Goal: Task Accomplishment & Management: Manage account settings

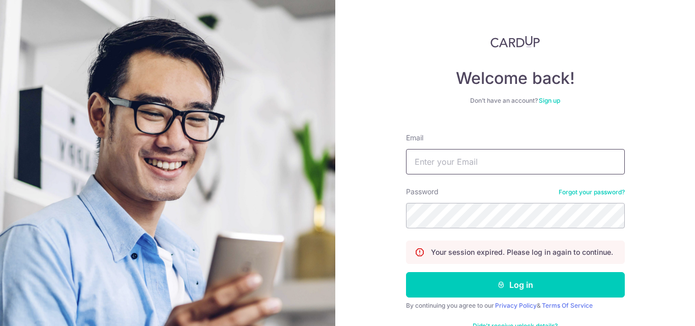
type input "[EMAIL_ADDRESS][DOMAIN_NAME]"
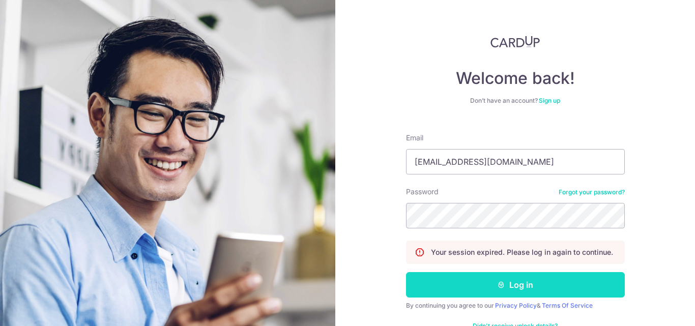
click at [537, 291] on button "Log in" at bounding box center [515, 284] width 219 height 25
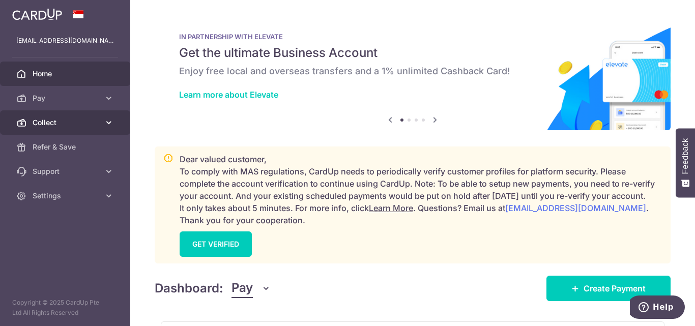
click at [40, 121] on span "Collect" at bounding box center [66, 123] width 67 height 10
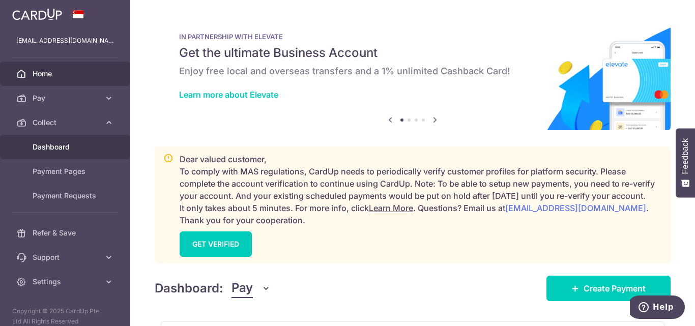
click at [52, 145] on body "accounts@apacrelocation.com Home Pay Payments Recipients Invoices Cards Collect…" at bounding box center [347, 163] width 695 height 326
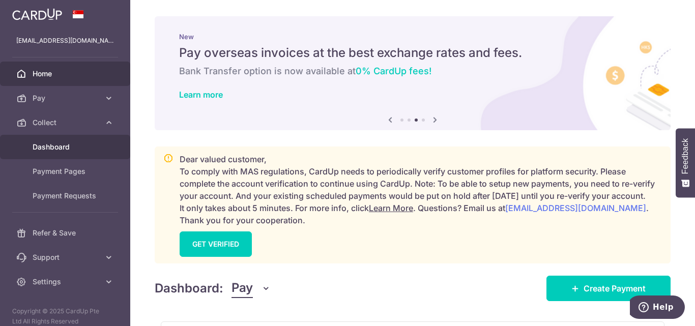
click at [47, 152] on link "Dashboard" at bounding box center [65, 147] width 130 height 24
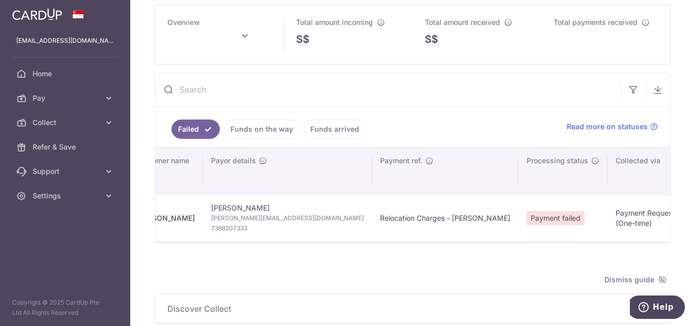
scroll to position [0, 31]
click at [653, 90] on icon "button" at bounding box center [658, 90] width 10 height 10
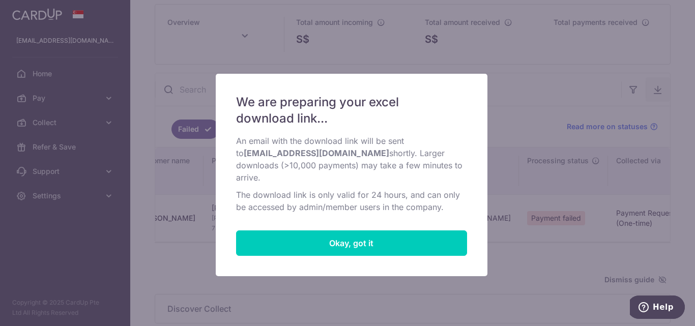
type input "October 2025"
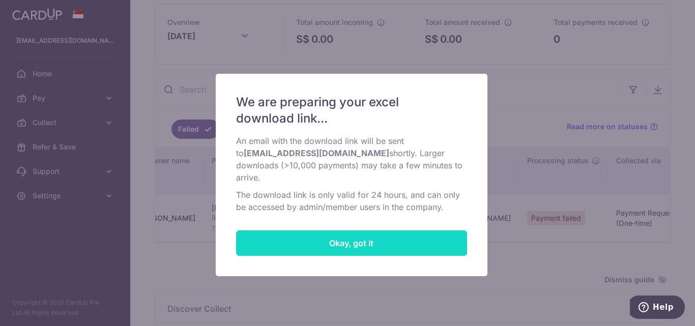
click at [361, 232] on button "Okay, got it" at bounding box center [351, 243] width 231 height 25
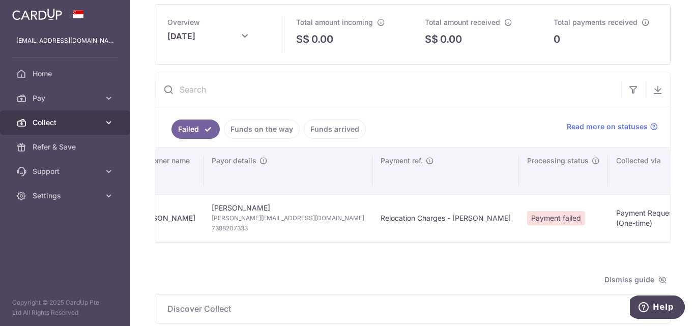
click at [107, 122] on icon at bounding box center [109, 123] width 10 height 10
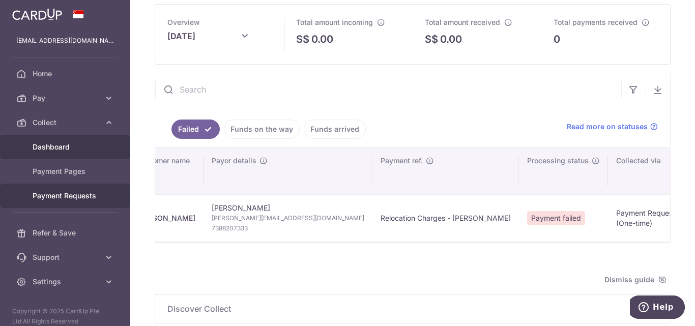
click at [54, 191] on span "Payment Requests" at bounding box center [66, 196] width 67 height 10
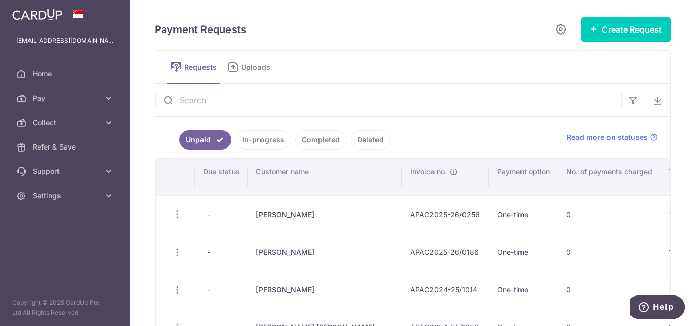
click at [270, 138] on link "In-progress" at bounding box center [263, 139] width 55 height 19
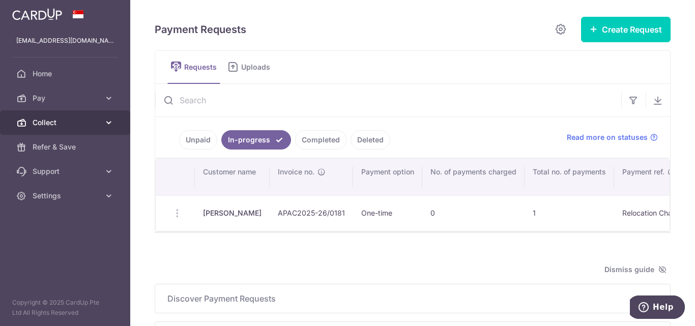
click at [48, 123] on span "Collect" at bounding box center [66, 123] width 67 height 10
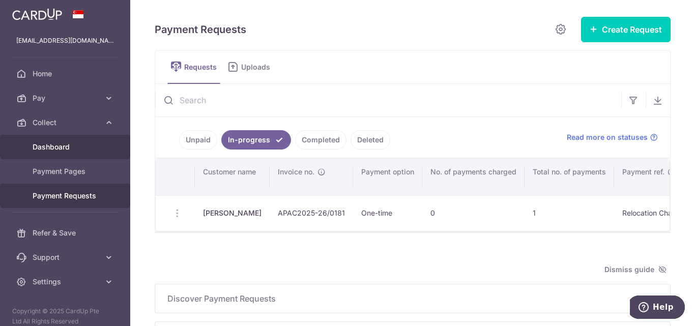
click at [50, 144] on span "Dashboard" at bounding box center [66, 147] width 67 height 10
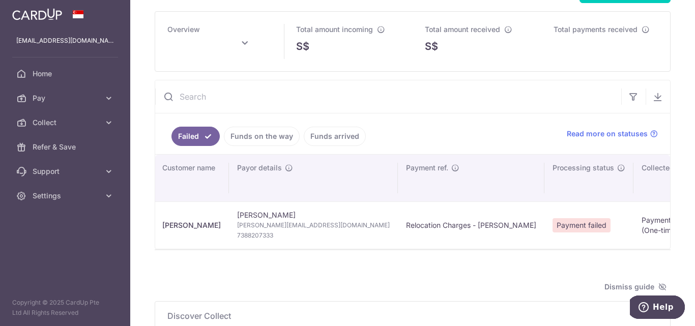
scroll to position [0, 5]
click at [653, 100] on icon "button" at bounding box center [658, 97] width 10 height 10
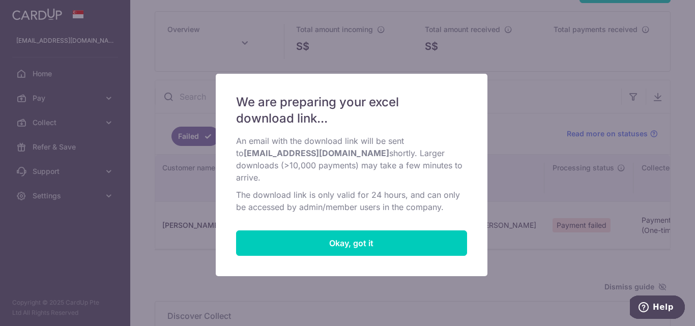
click at [494, 73] on div "We are preparing your excel download link... An email with the download link wi…" at bounding box center [347, 163] width 695 height 326
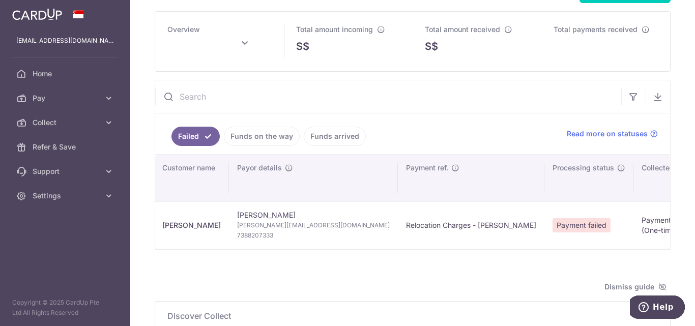
type input "October 2025"
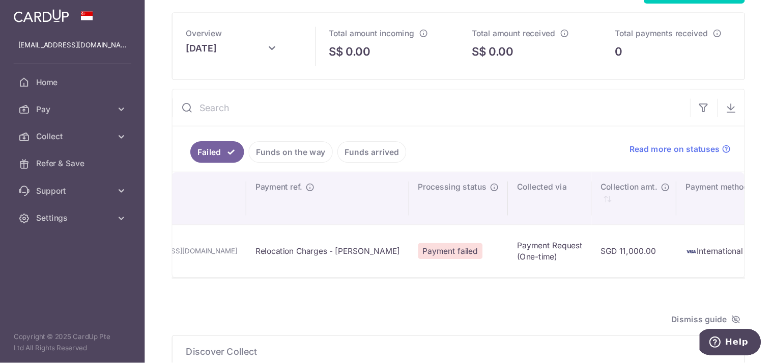
scroll to position [0, 187]
click at [656, 94] on icon "button" at bounding box center [658, 97] width 10 height 10
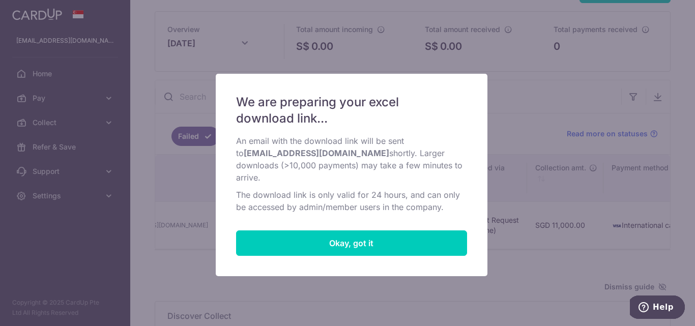
click at [596, 89] on div "We are preparing your excel download link... An email with the download link wi…" at bounding box center [347, 163] width 695 height 326
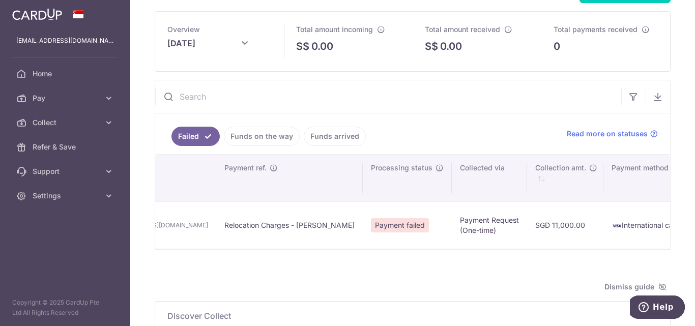
click at [616, 65] on div "Total payments received 0" at bounding box center [606, 42] width 129 height 60
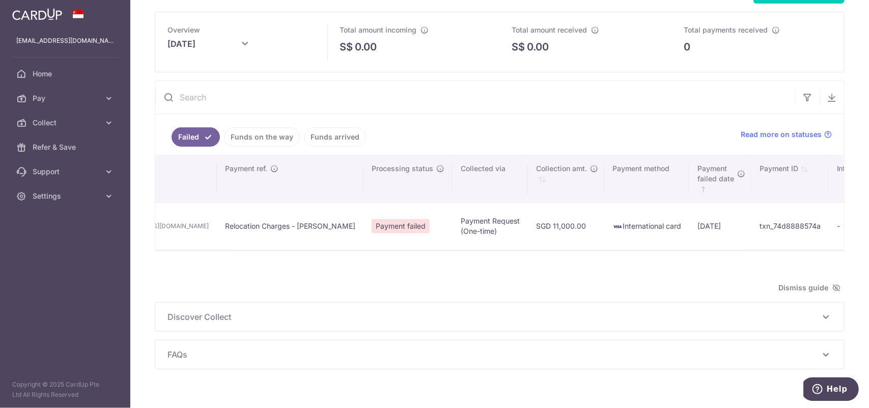
scroll to position [0, 154]
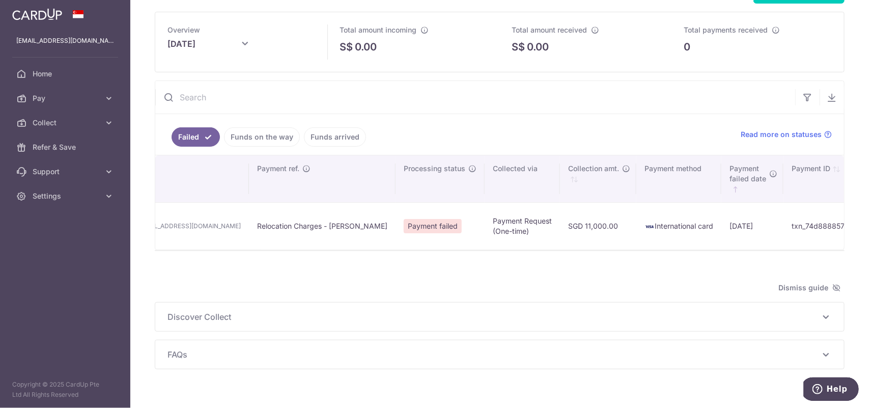
drag, startPoint x: 692, startPoint y: 0, endPoint x: 485, endPoint y: 246, distance: 321.6
click at [560, 246] on td "SGD 11,000.00" at bounding box center [598, 225] width 76 height 47
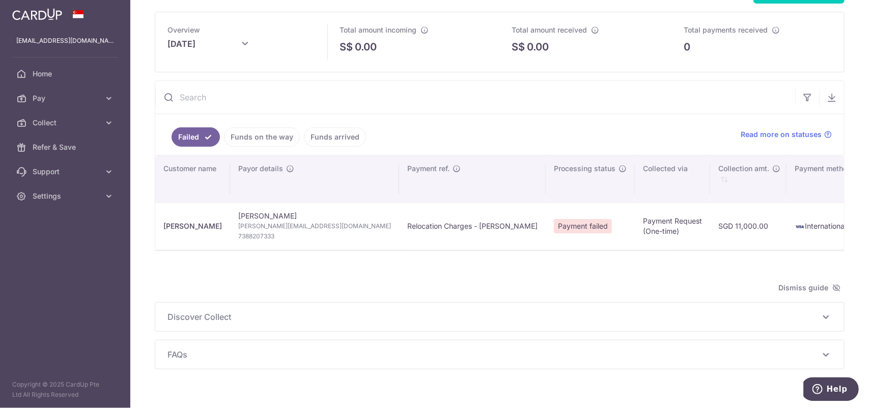
scroll to position [0, 2]
